Goal: Task Accomplishment & Management: Complete application form

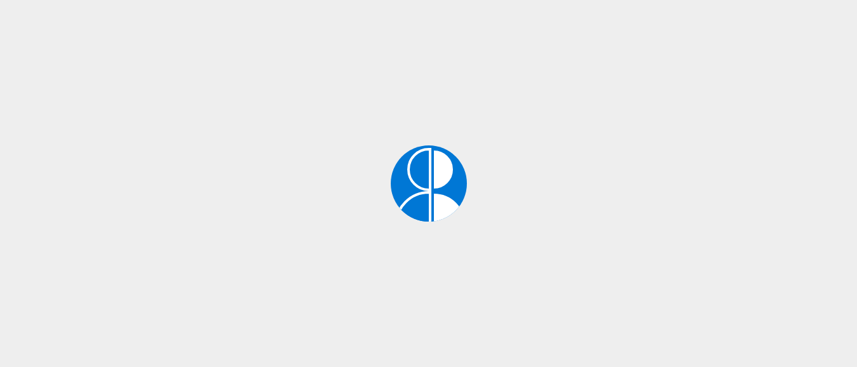
click at [411, 176] on div at bounding box center [407, 167] width 38 height 38
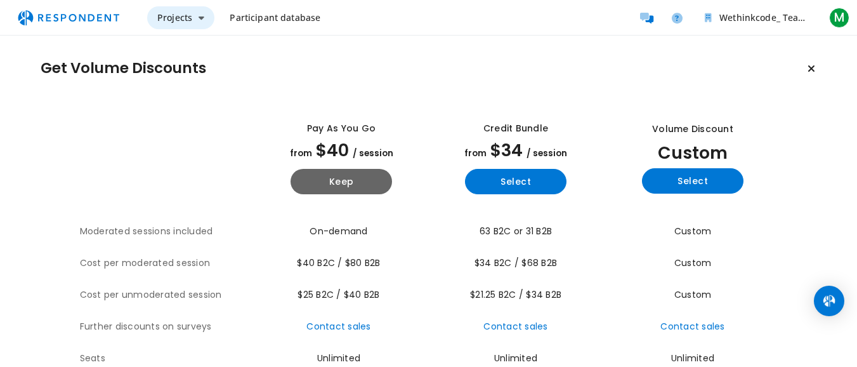
click at [192, 16] on button "Projects" at bounding box center [180, 17] width 67 height 23
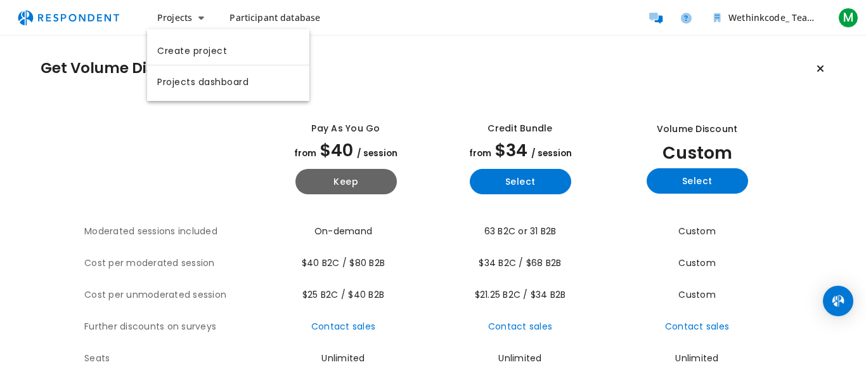
click at [295, 12] on md-backdrop at bounding box center [433, 183] width 866 height 367
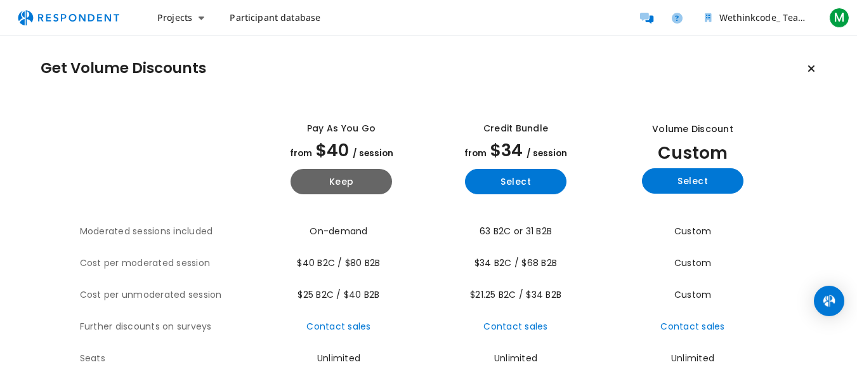
click at [295, 12] on span "Participant database" at bounding box center [275, 17] width 91 height 12
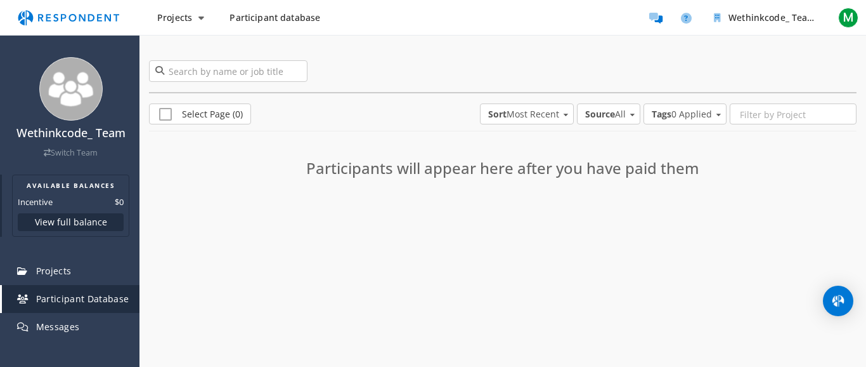
scroll to position [75, 0]
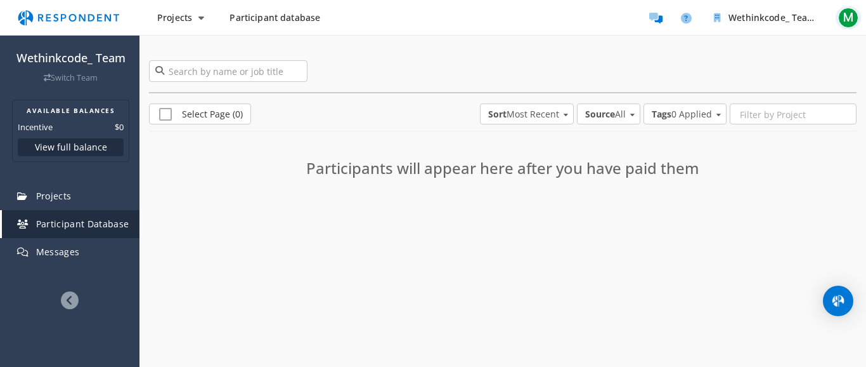
click at [847, 22] on span "M" at bounding box center [848, 18] width 20 height 20
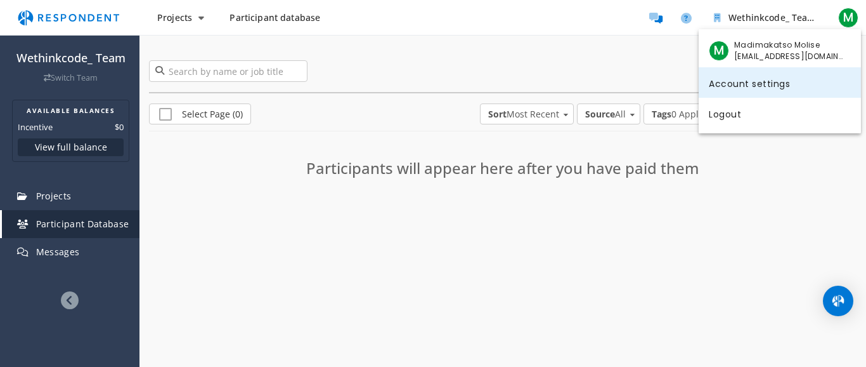
click at [741, 88] on link "Account settings" at bounding box center [780, 82] width 162 height 30
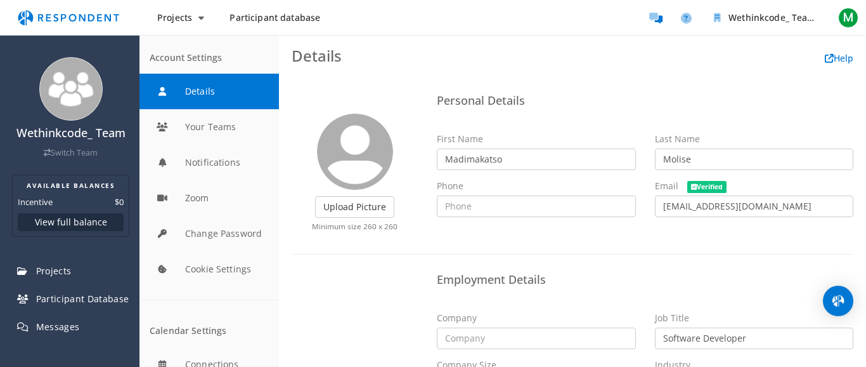
click at [299, 12] on span "Participant database" at bounding box center [275, 17] width 91 height 12
click at [68, 271] on span "Projects" at bounding box center [54, 270] width 36 height 12
click at [79, 221] on button "View full balance" at bounding box center [71, 222] width 106 height 18
click at [70, 89] on img at bounding box center [70, 88] width 63 height 63
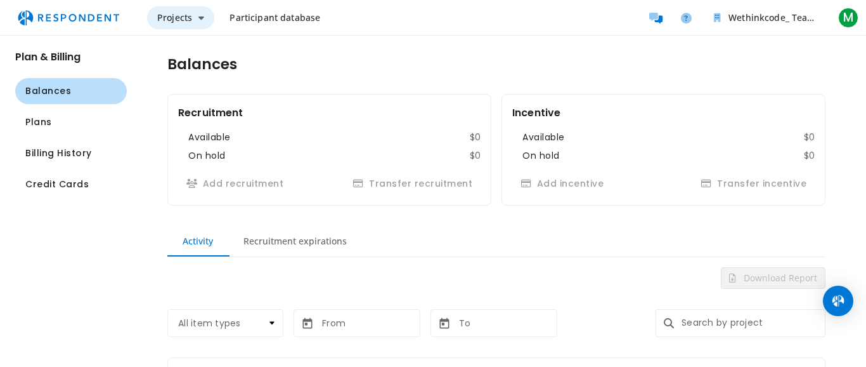
click at [186, 22] on span "Projects" at bounding box center [174, 17] width 35 height 12
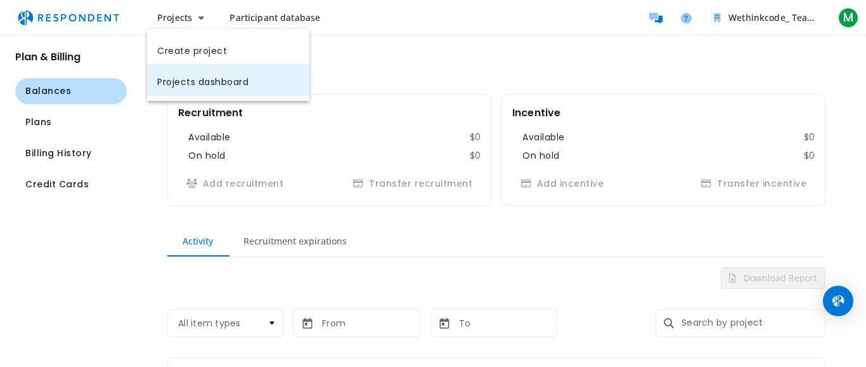
click at [204, 85] on link "Projects dashboard" at bounding box center [228, 80] width 162 height 30
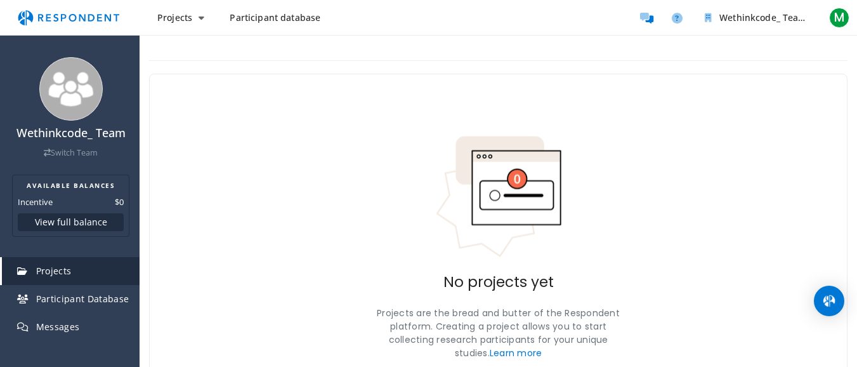
scroll to position [91, 0]
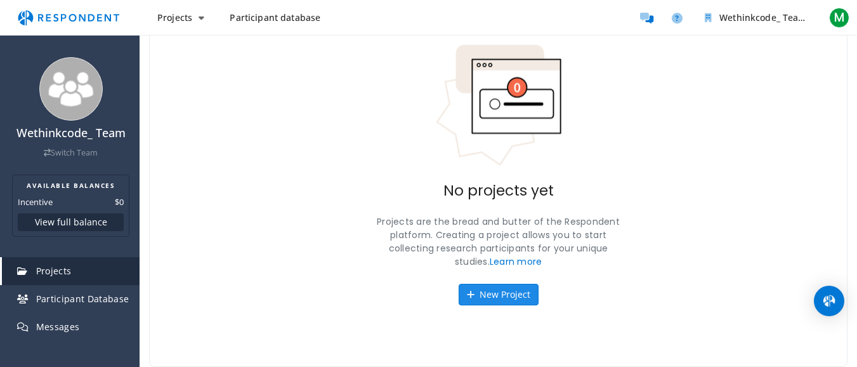
click at [503, 292] on button "New Project" at bounding box center [498, 294] width 80 height 22
click at [834, 19] on span "M" at bounding box center [839, 18] width 20 height 20
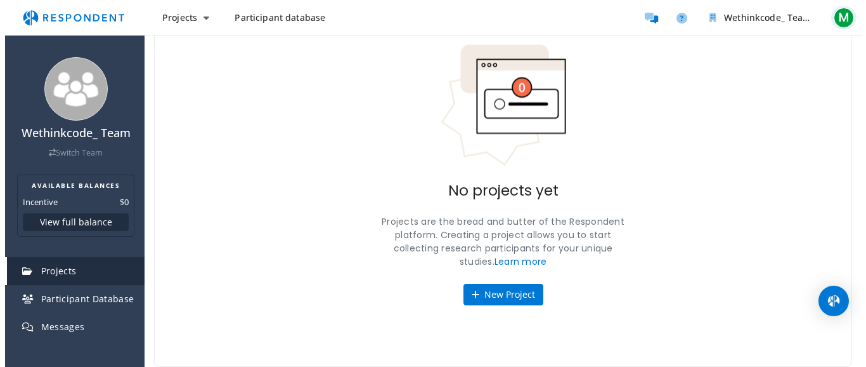
scroll to position [0, 0]
